Goal: Task Accomplishment & Management: Manage account settings

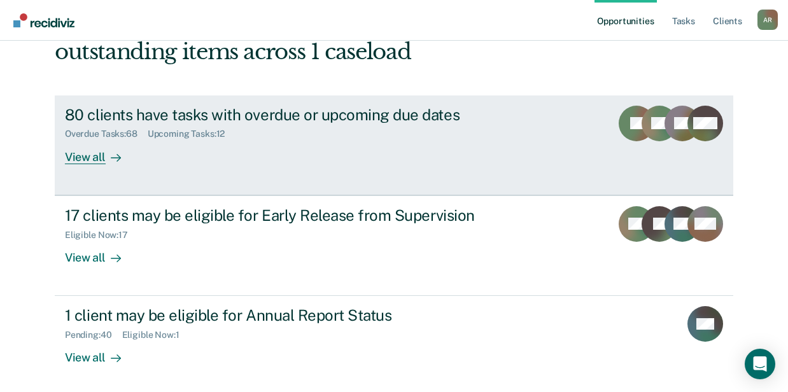
scroll to position [97, 0]
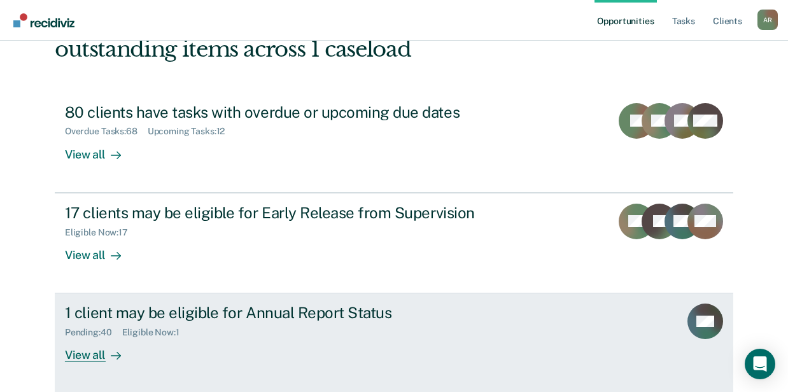
click at [242, 334] on div "Pending : 40 Eligible Now : 1" at bounding box center [288, 330] width 447 height 16
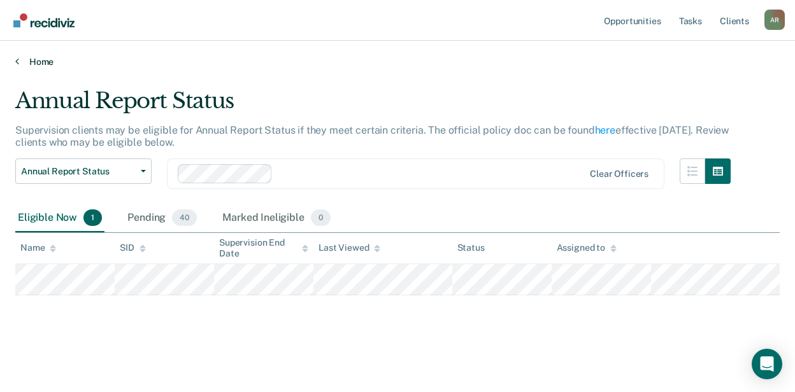
click at [45, 58] on link "Home" at bounding box center [397, 61] width 764 height 11
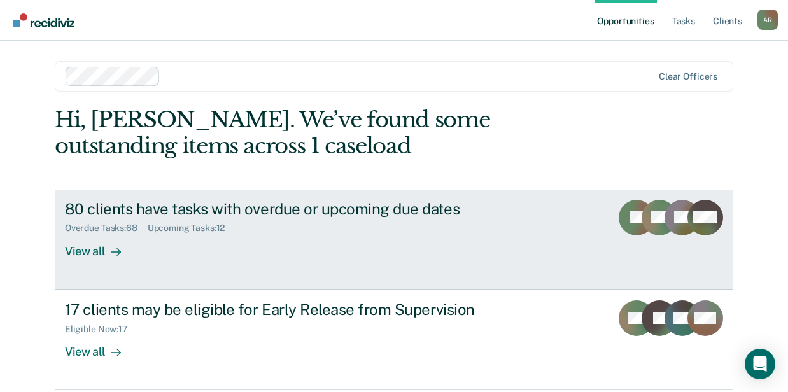
click at [281, 214] on div "80 clients have tasks with overdue or upcoming due dates" at bounding box center [288, 209] width 447 height 18
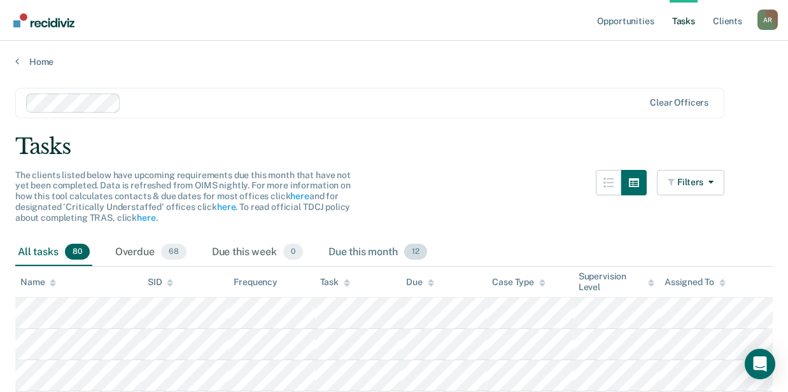
click at [359, 251] on div "Due this month 12" at bounding box center [378, 253] width 104 height 28
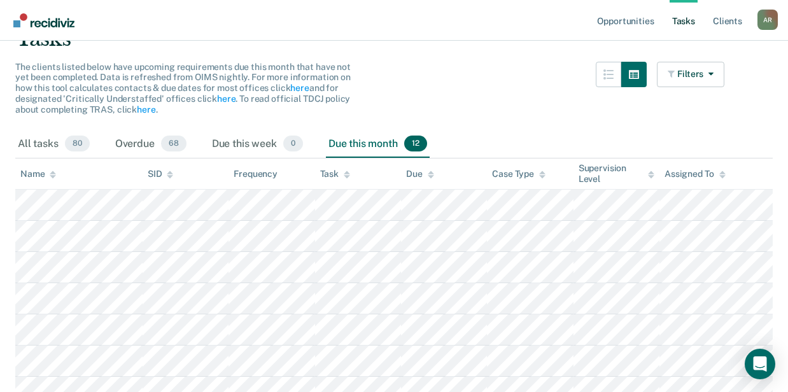
scroll to position [212, 0]
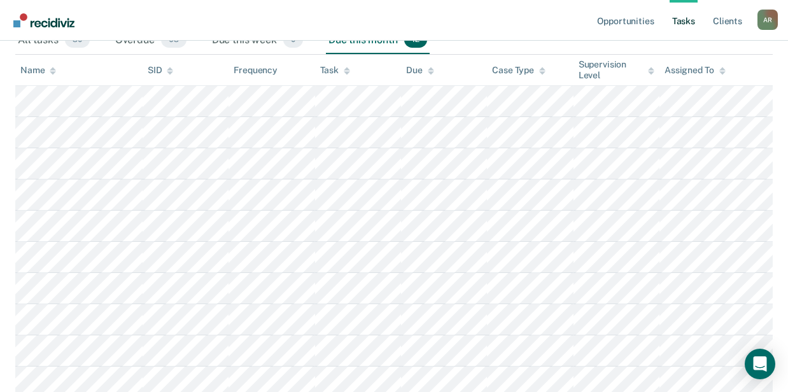
click at [326, 73] on div "Task" at bounding box center [335, 70] width 30 height 11
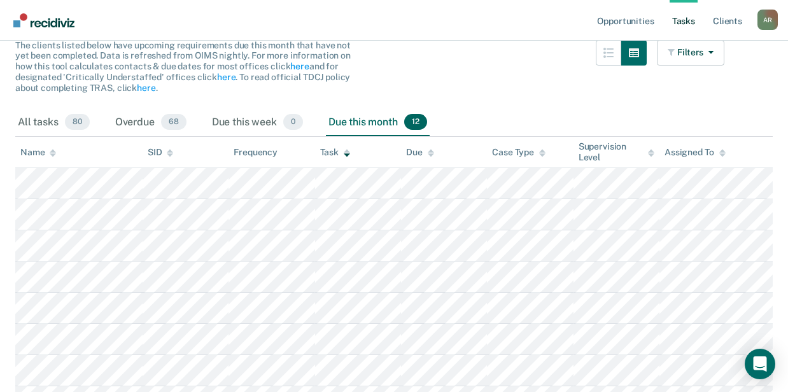
scroll to position [0, 0]
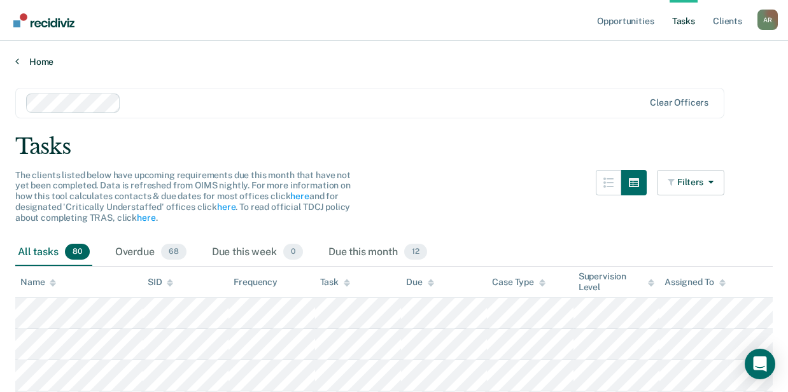
click at [45, 62] on link "Home" at bounding box center [394, 61] width 758 height 11
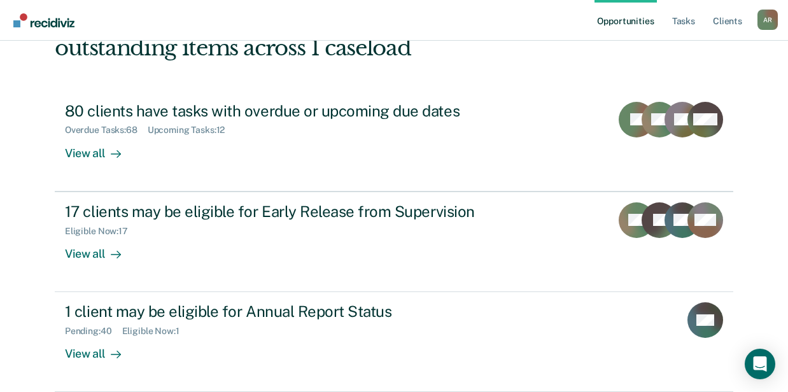
scroll to position [20, 0]
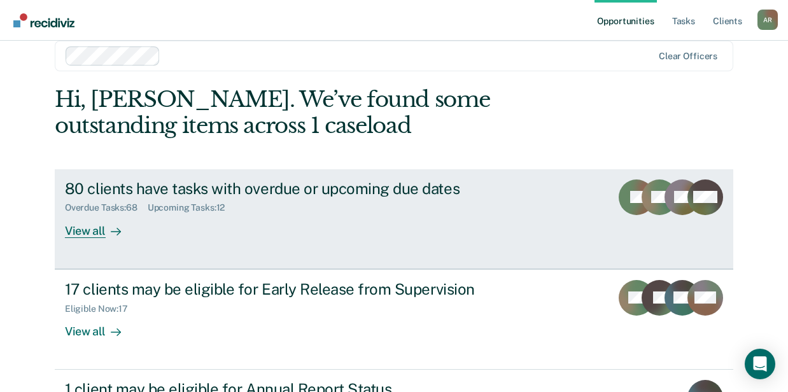
click at [237, 242] on link "80 clients have tasks with overdue or upcoming due dates Overdue Tasks : 68 Upc…" at bounding box center [394, 219] width 679 height 100
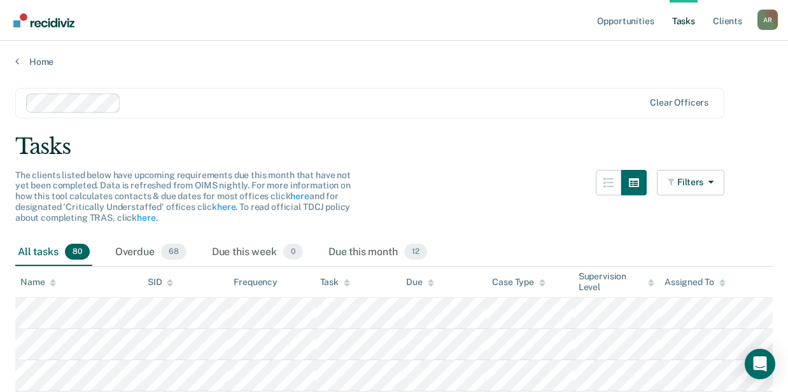
scroll to position [127, 0]
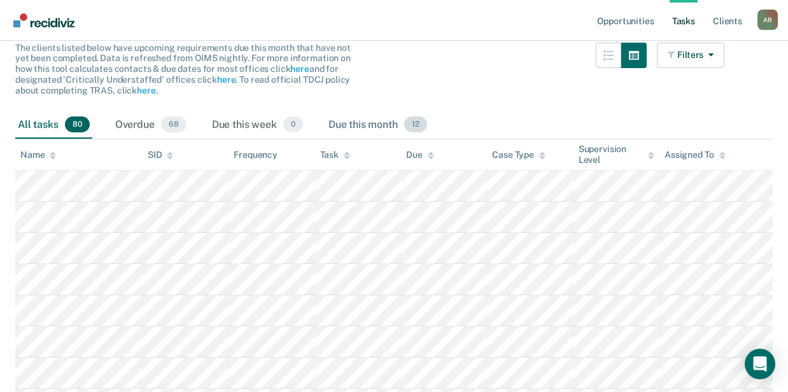
click at [355, 122] on div "Due this month 12" at bounding box center [378, 125] width 104 height 28
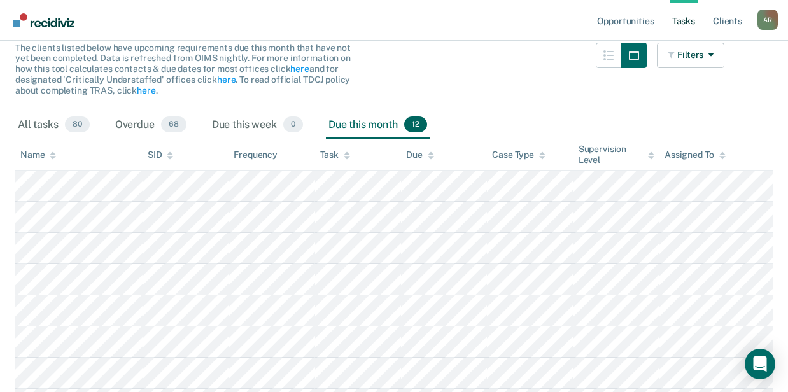
click at [345, 157] on icon at bounding box center [347, 157] width 6 height 3
